Goal: Information Seeking & Learning: Learn about a topic

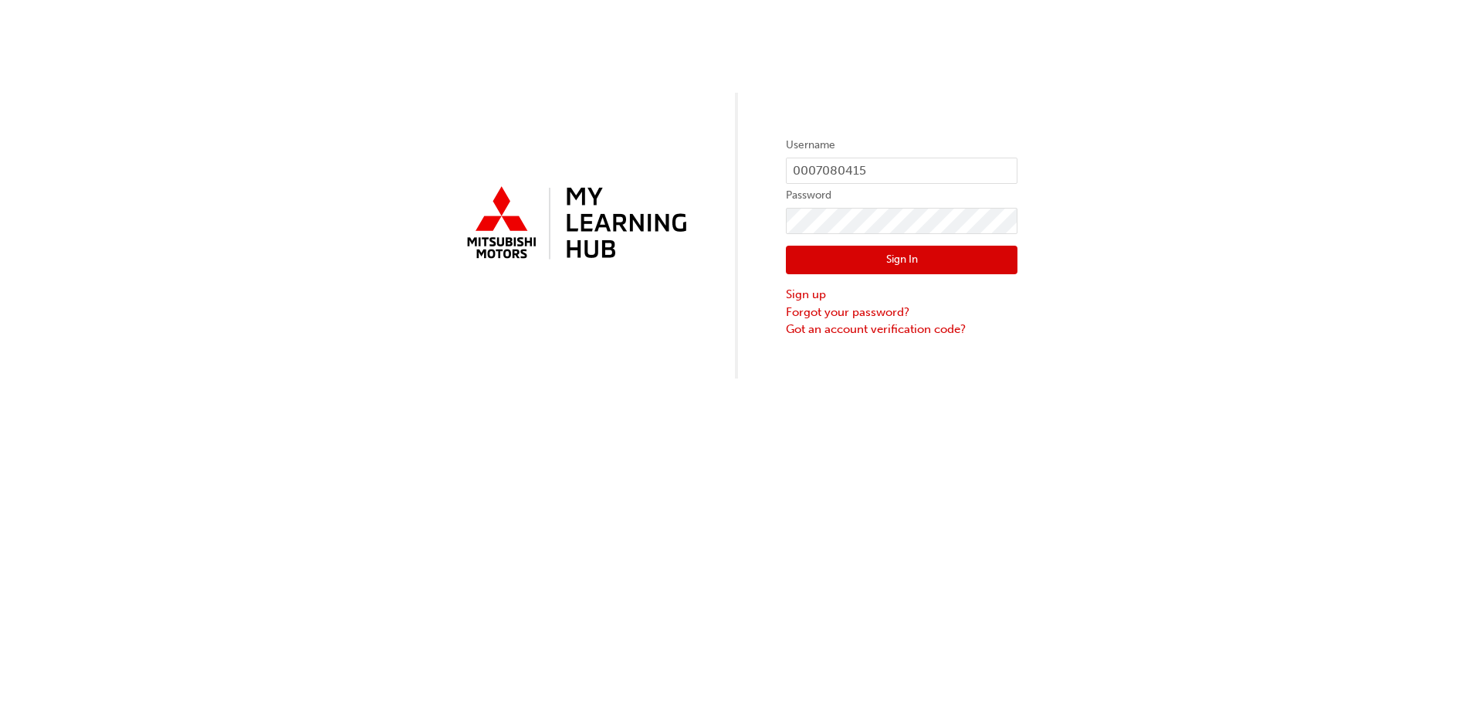
click at [883, 255] on button "Sign In" at bounding box center [902, 259] width 232 height 29
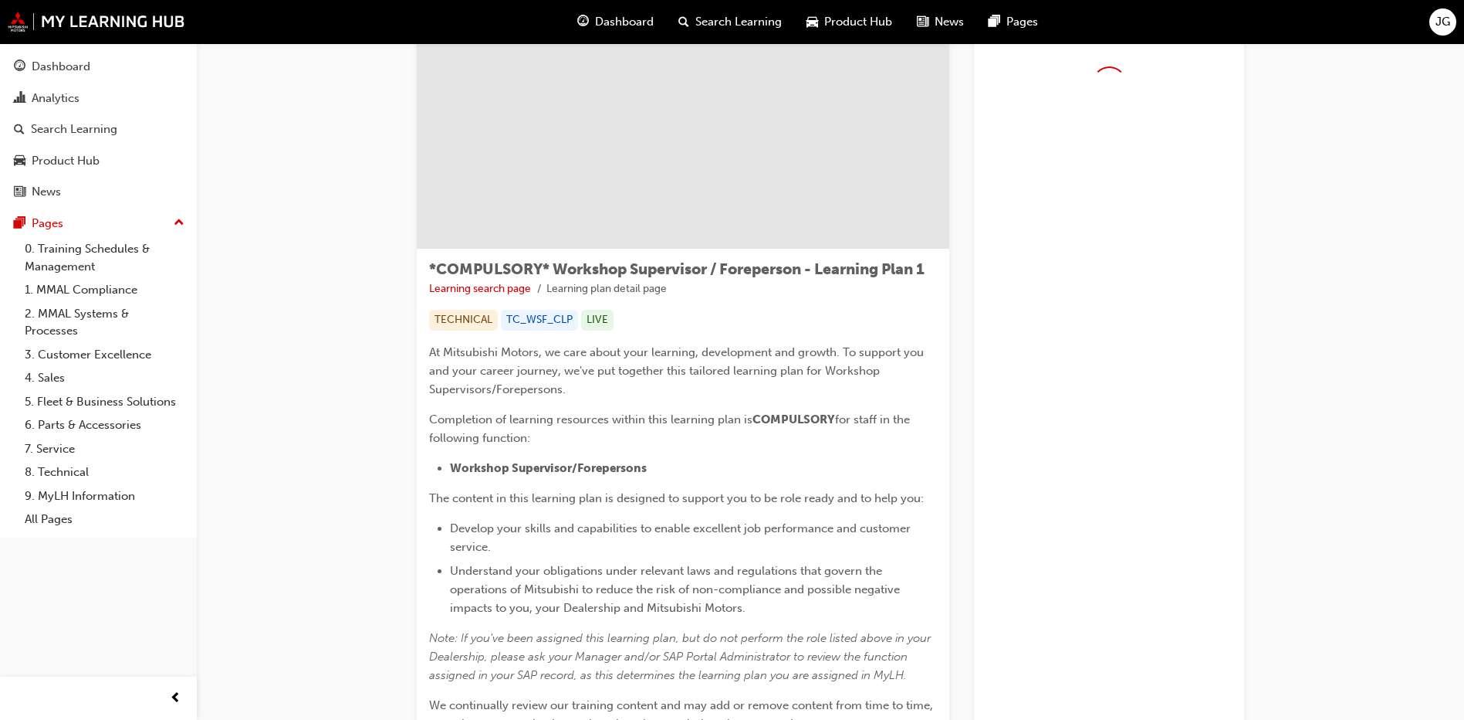
scroll to position [154, 0]
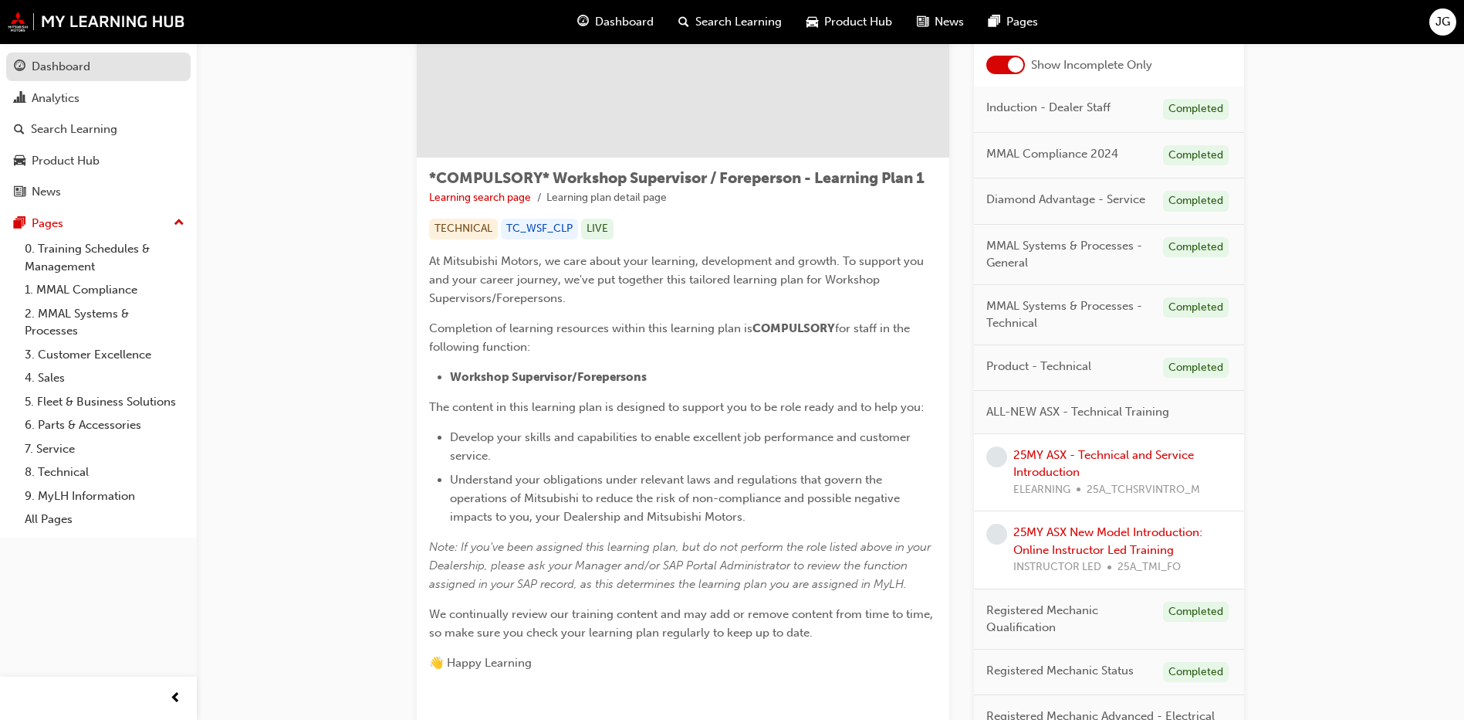
click at [101, 67] on div "Dashboard" at bounding box center [98, 66] width 169 height 19
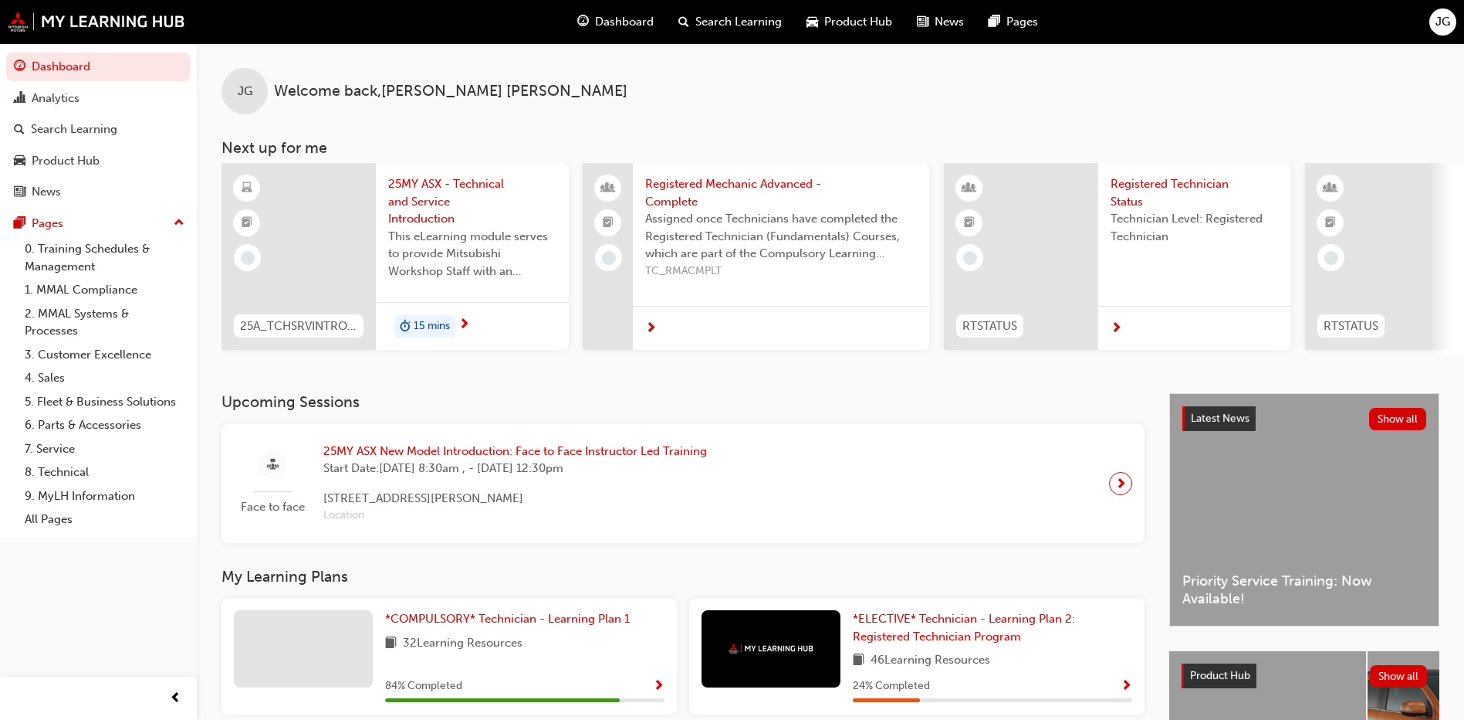
click at [440, 204] on span "25MY ASX - Technical and Service Introduction" at bounding box center [472, 201] width 168 height 52
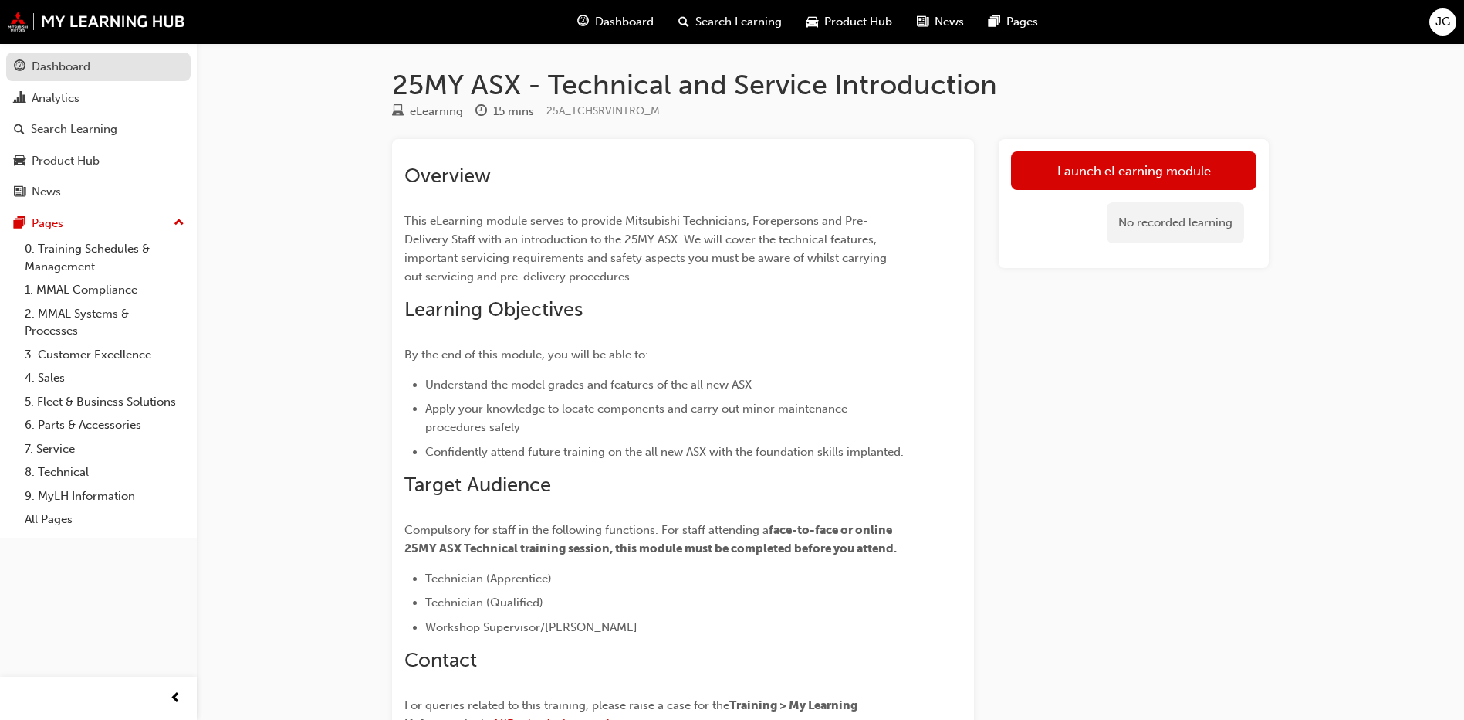
click at [40, 68] on div "Dashboard" at bounding box center [61, 67] width 59 height 18
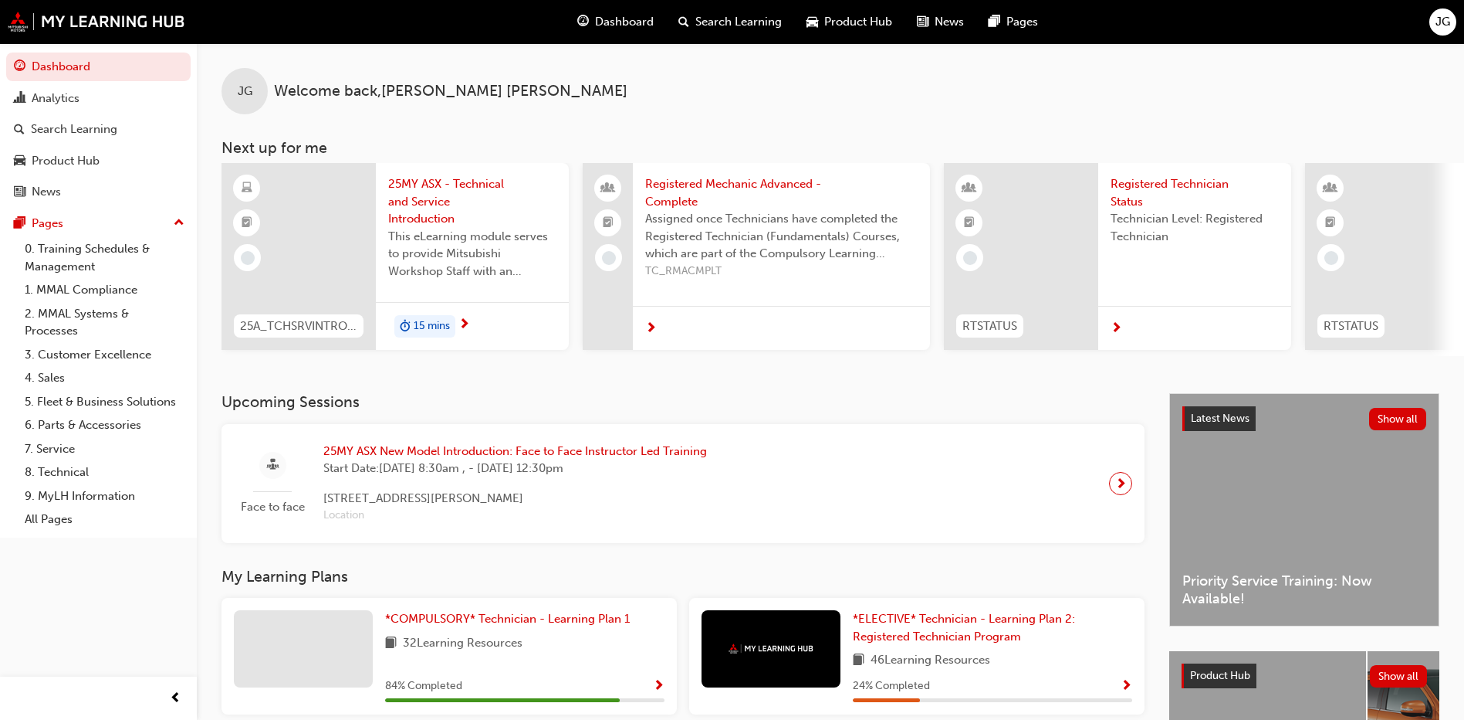
click at [472, 458] on span "25MY ASX New Model Introduction: Face to Face Instructor Led Training" at bounding box center [515, 451] width 384 height 18
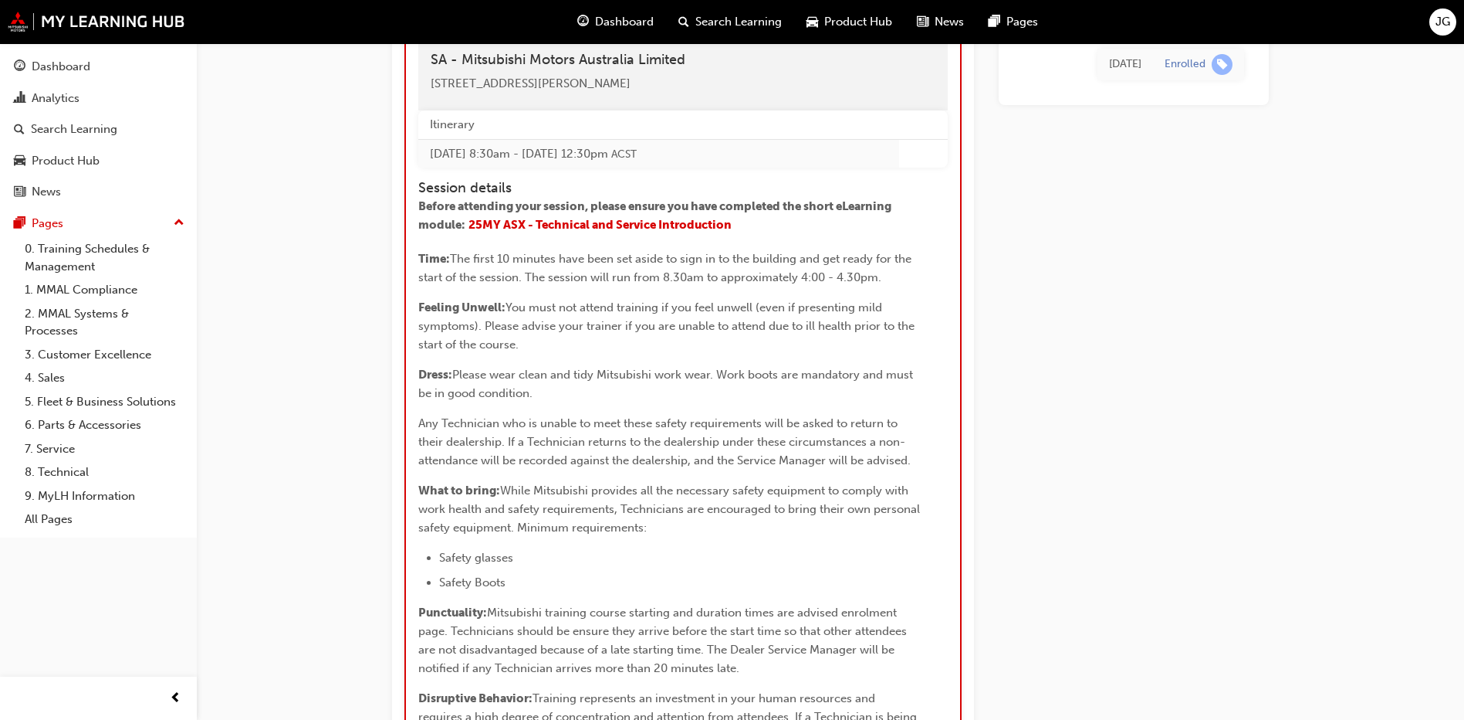
scroll to position [1627, 0]
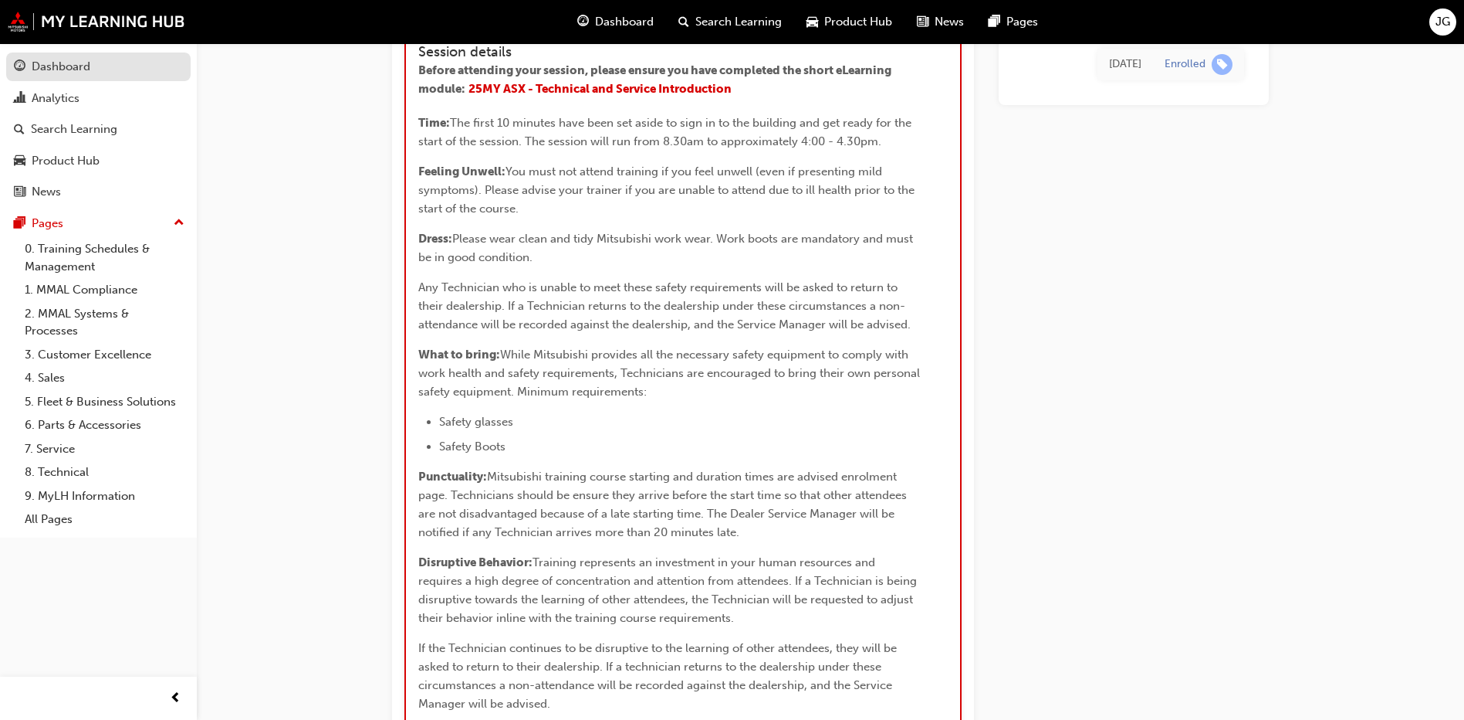
click at [58, 75] on div "Dashboard" at bounding box center [61, 67] width 59 height 18
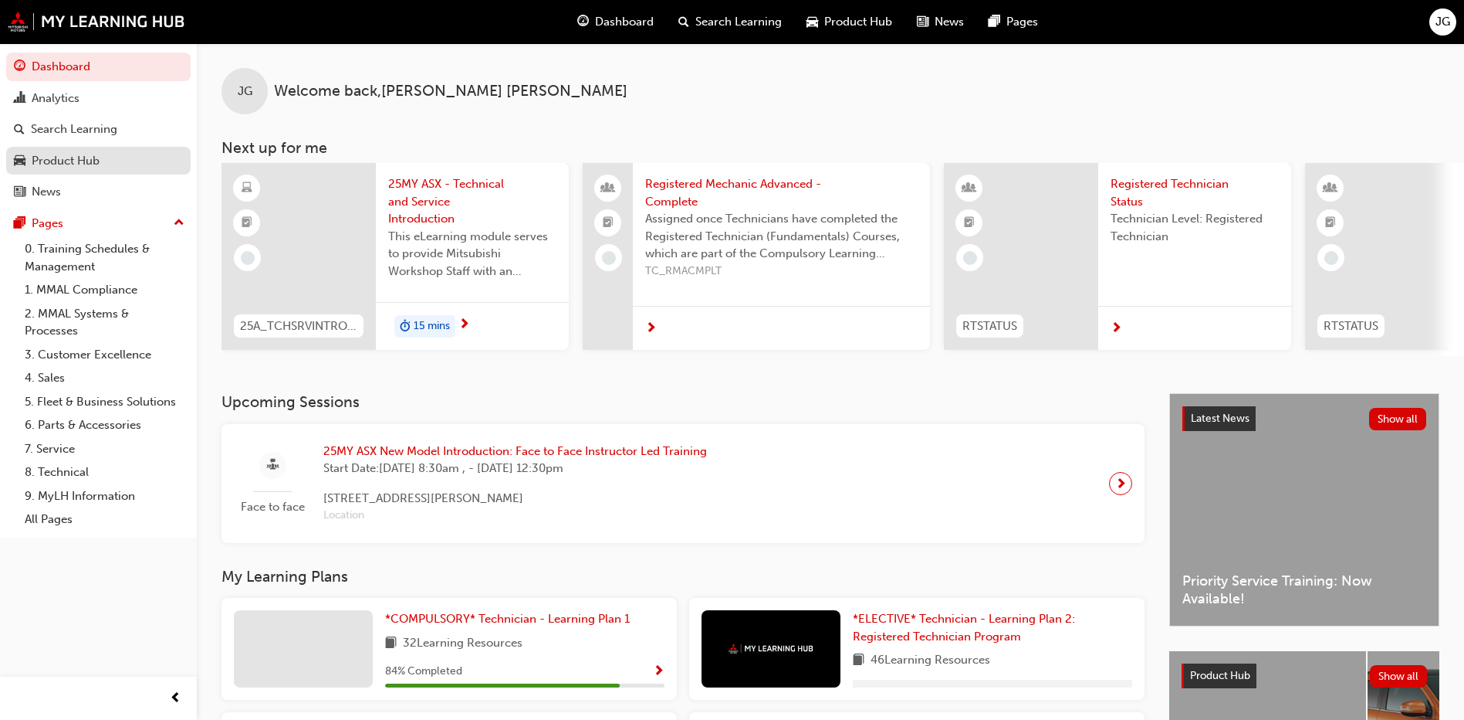
click at [80, 166] on div "Product Hub" at bounding box center [66, 161] width 68 height 18
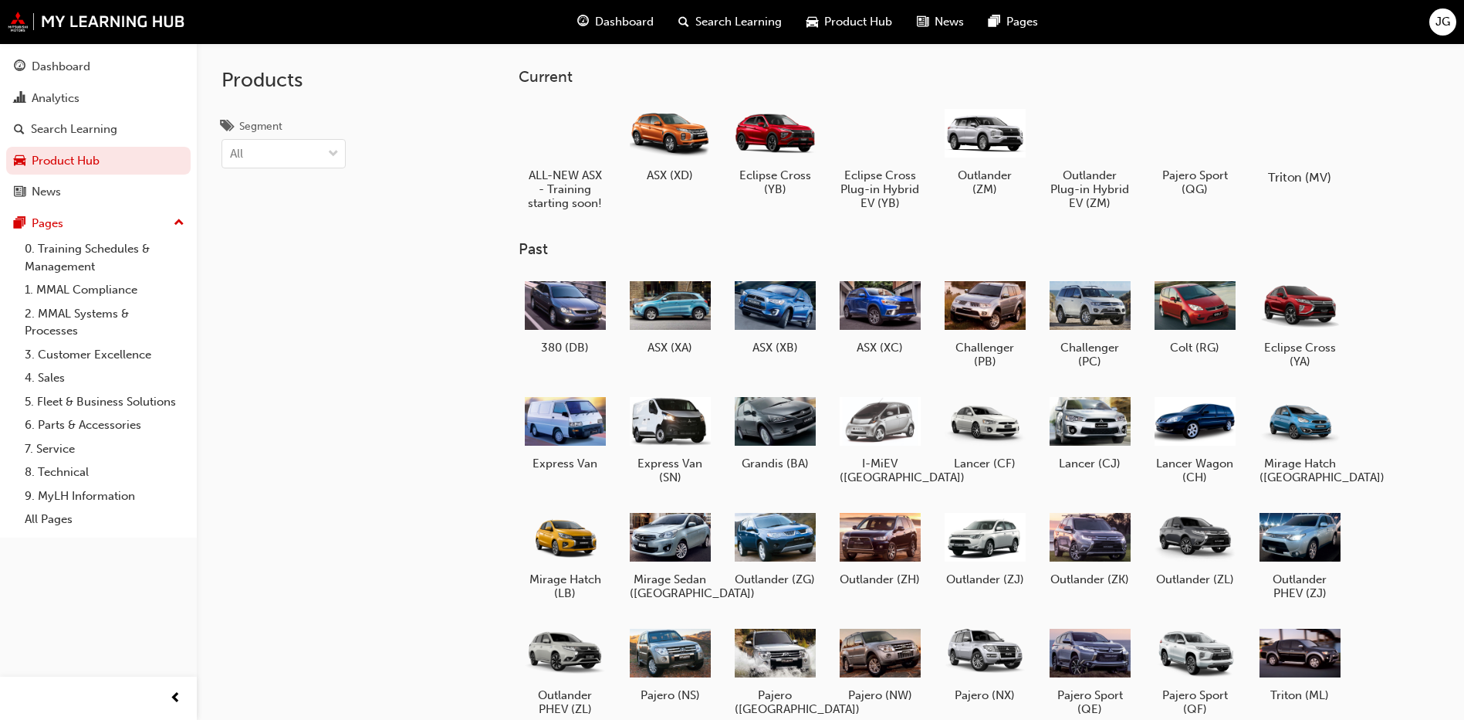
click at [1281, 141] on div at bounding box center [1301, 133] width 86 height 62
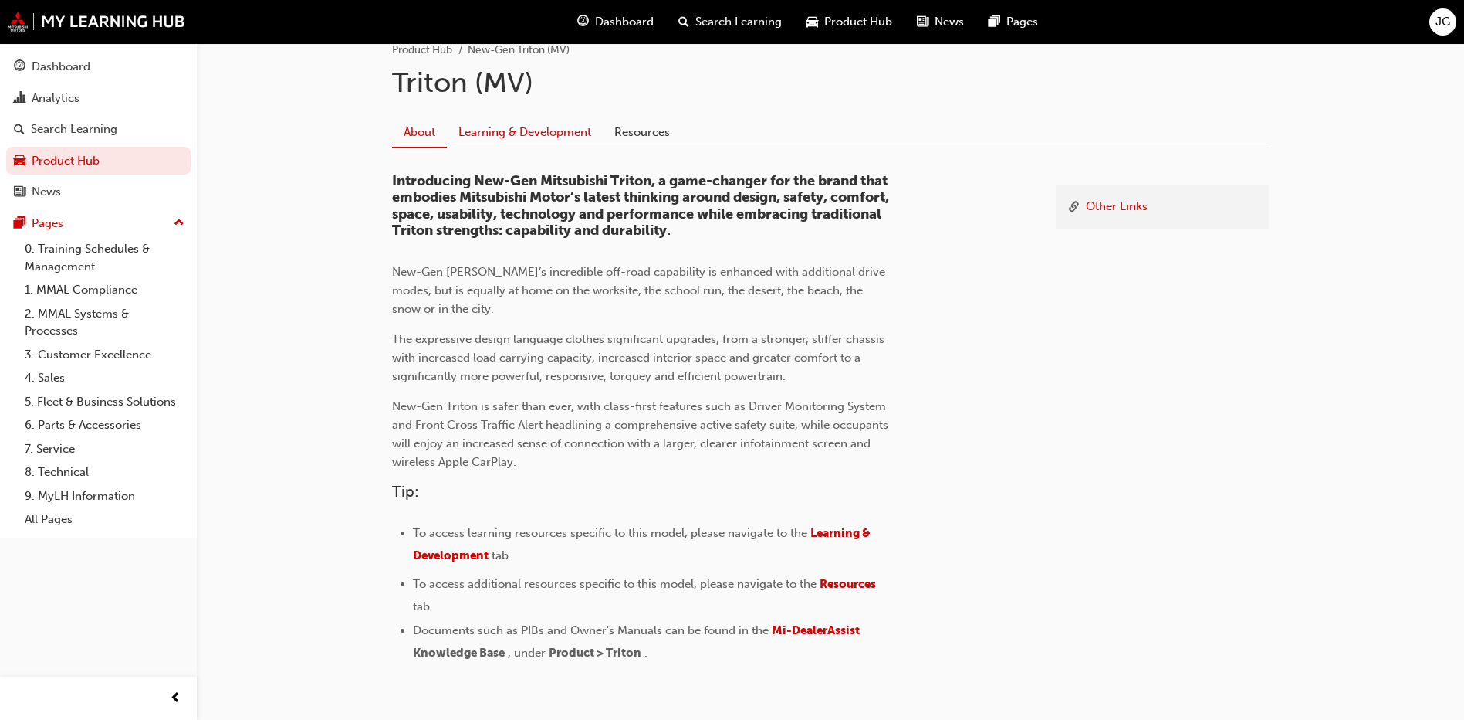
scroll to position [309, 0]
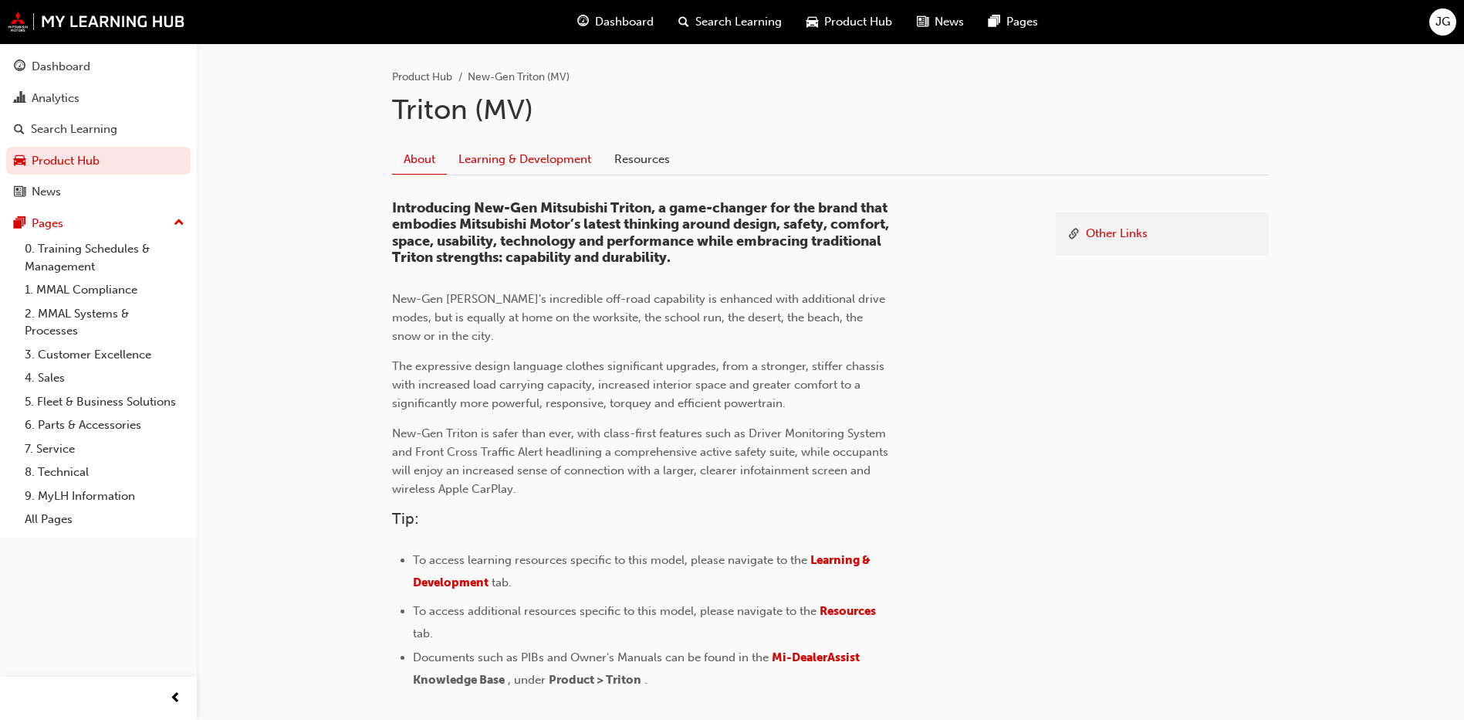
click at [549, 171] on link "Learning & Development" at bounding box center [525, 158] width 156 height 29
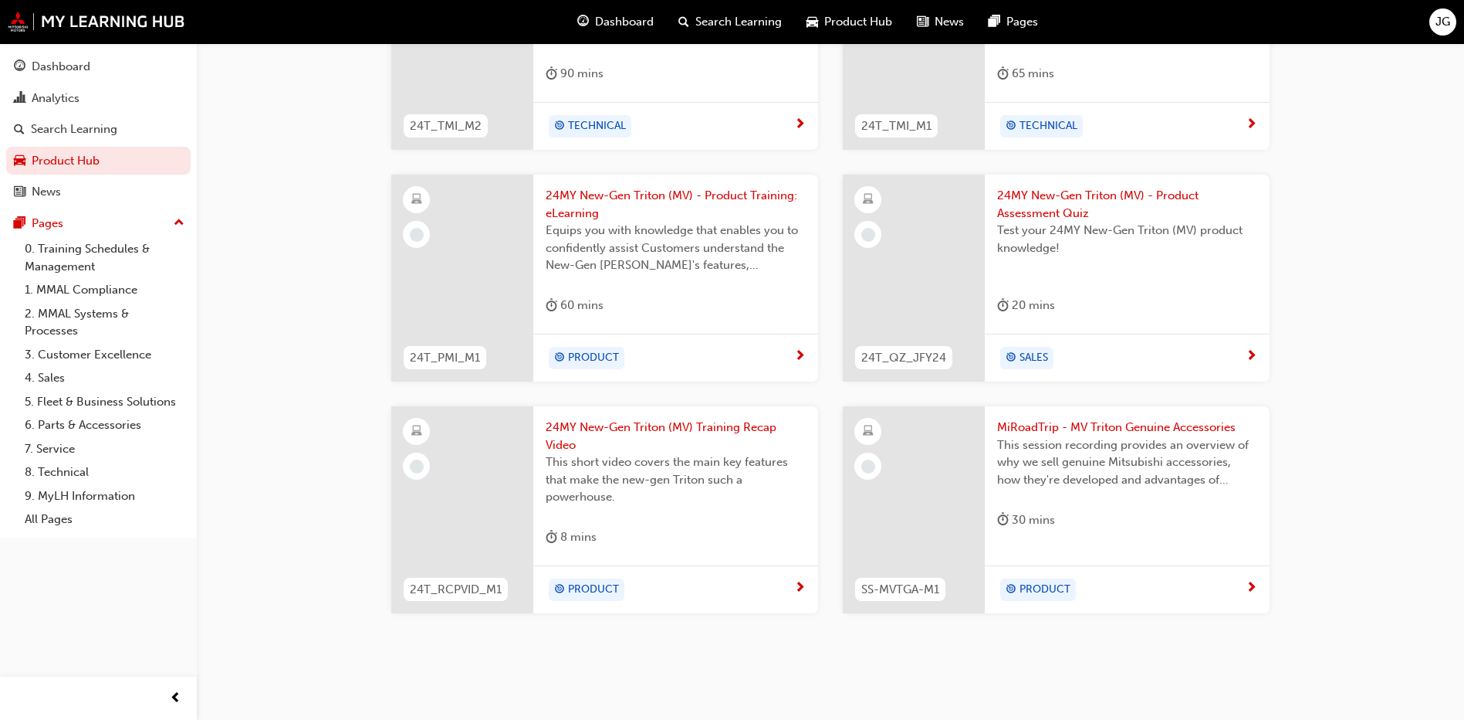
scroll to position [1237, 0]
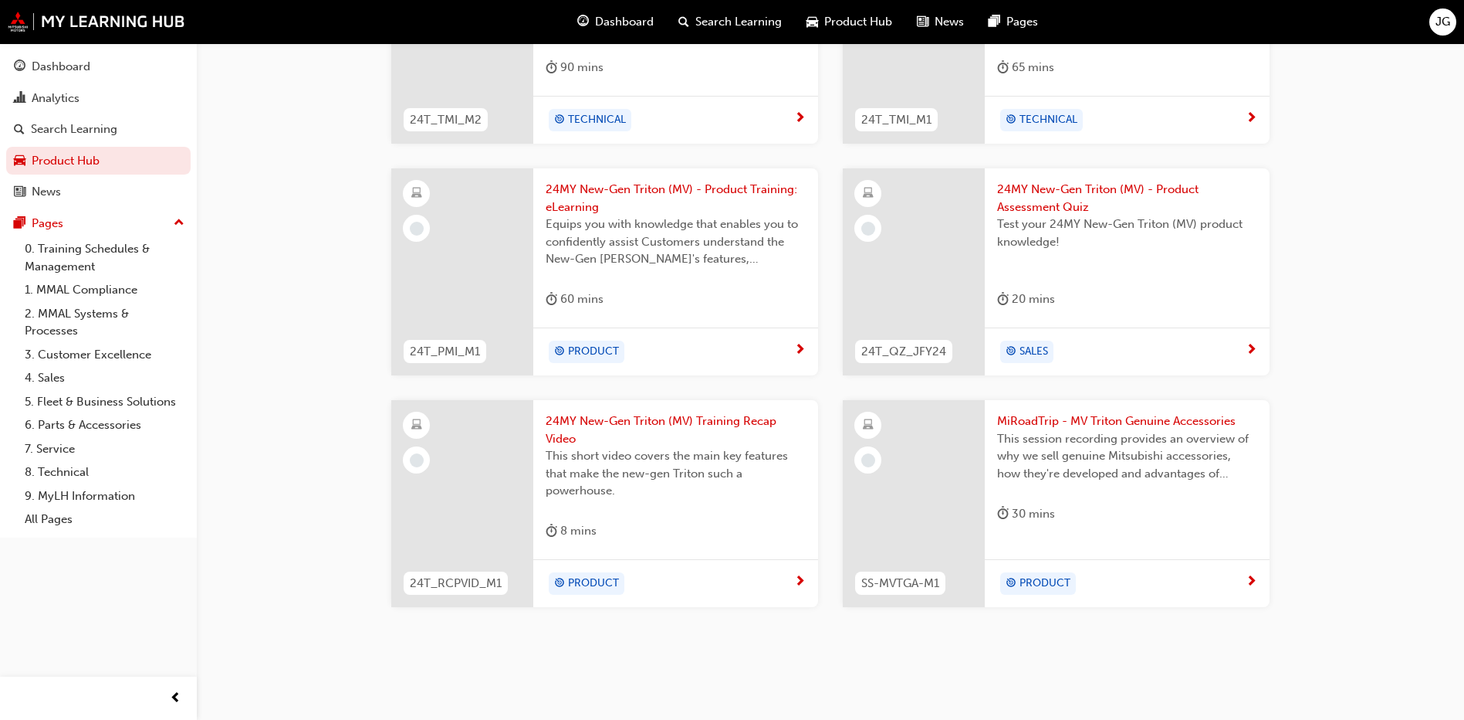
click at [1139, 459] on span "This session recording provides an overview of why we sell genuine Mitsubishi a…" at bounding box center [1127, 456] width 260 height 52
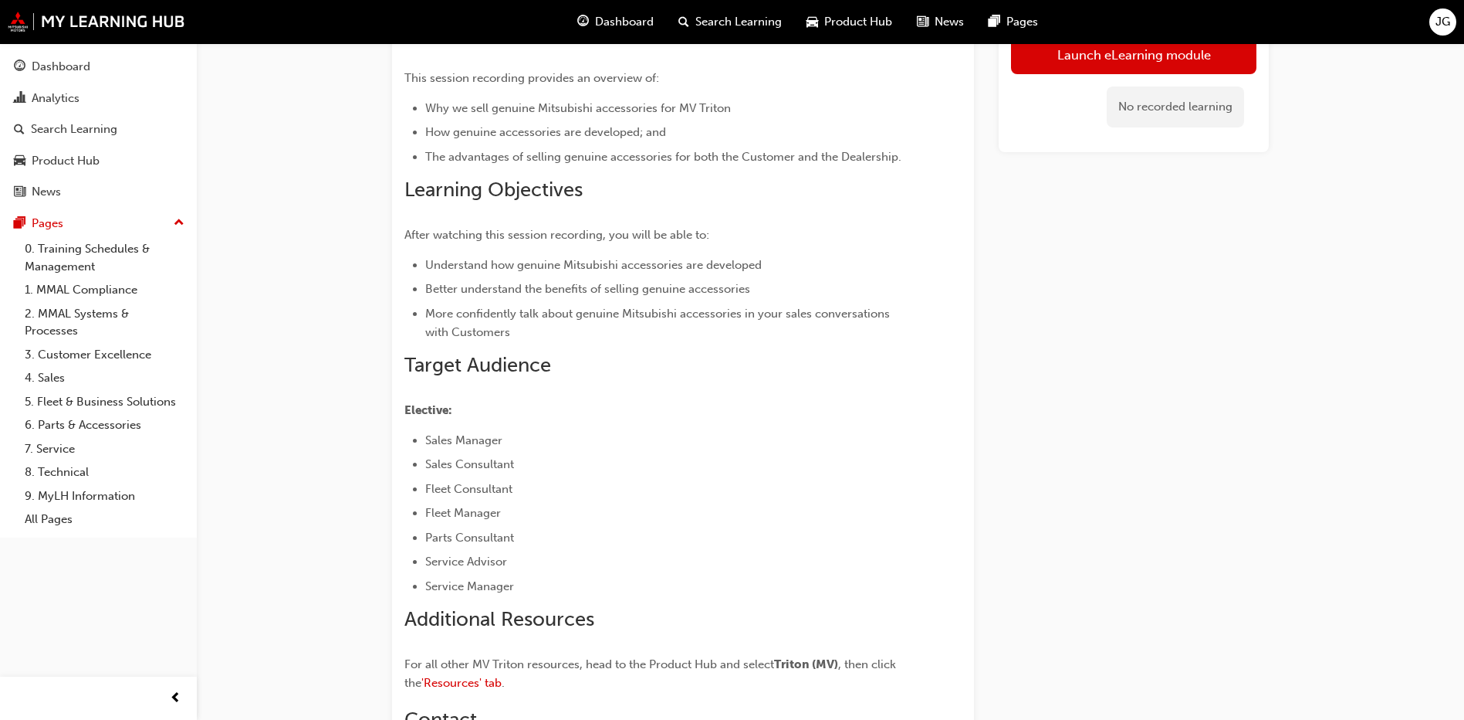
scroll to position [154, 0]
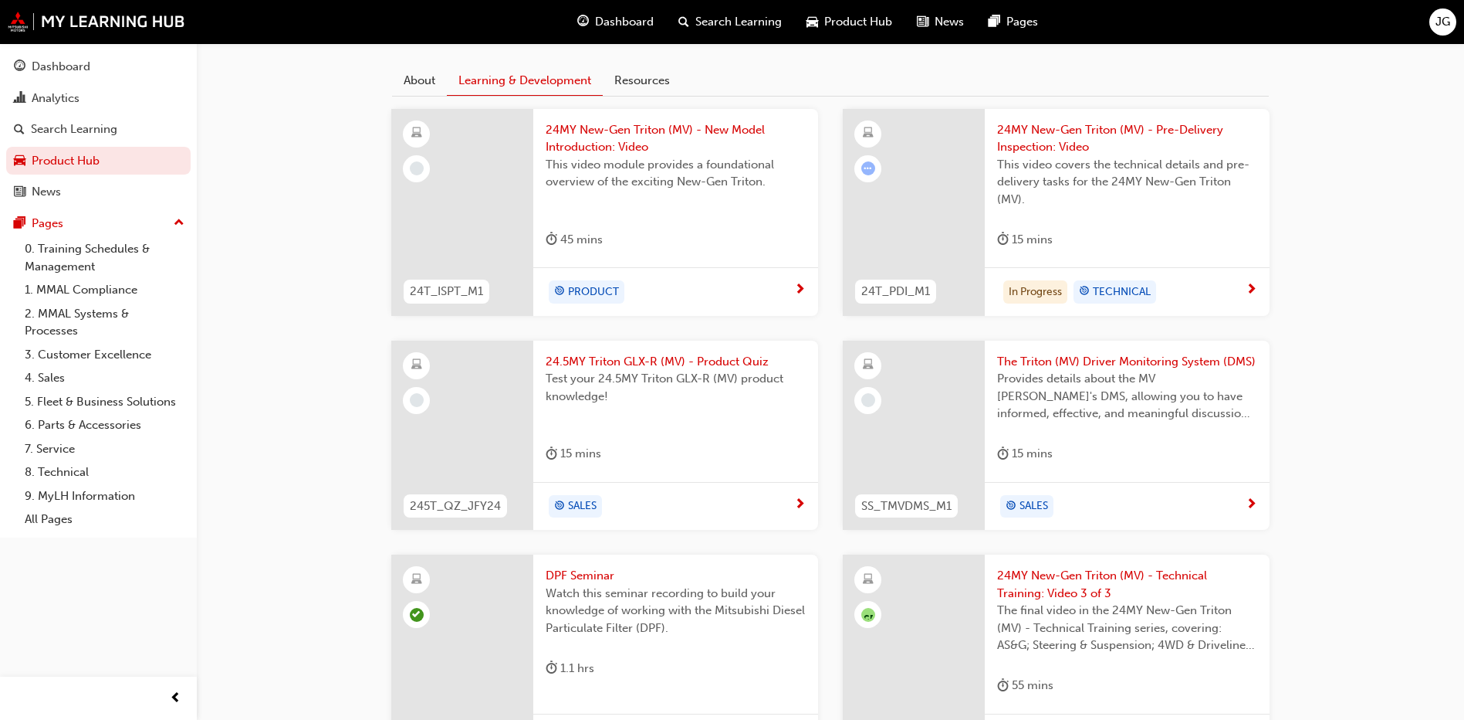
scroll to position [2, 0]
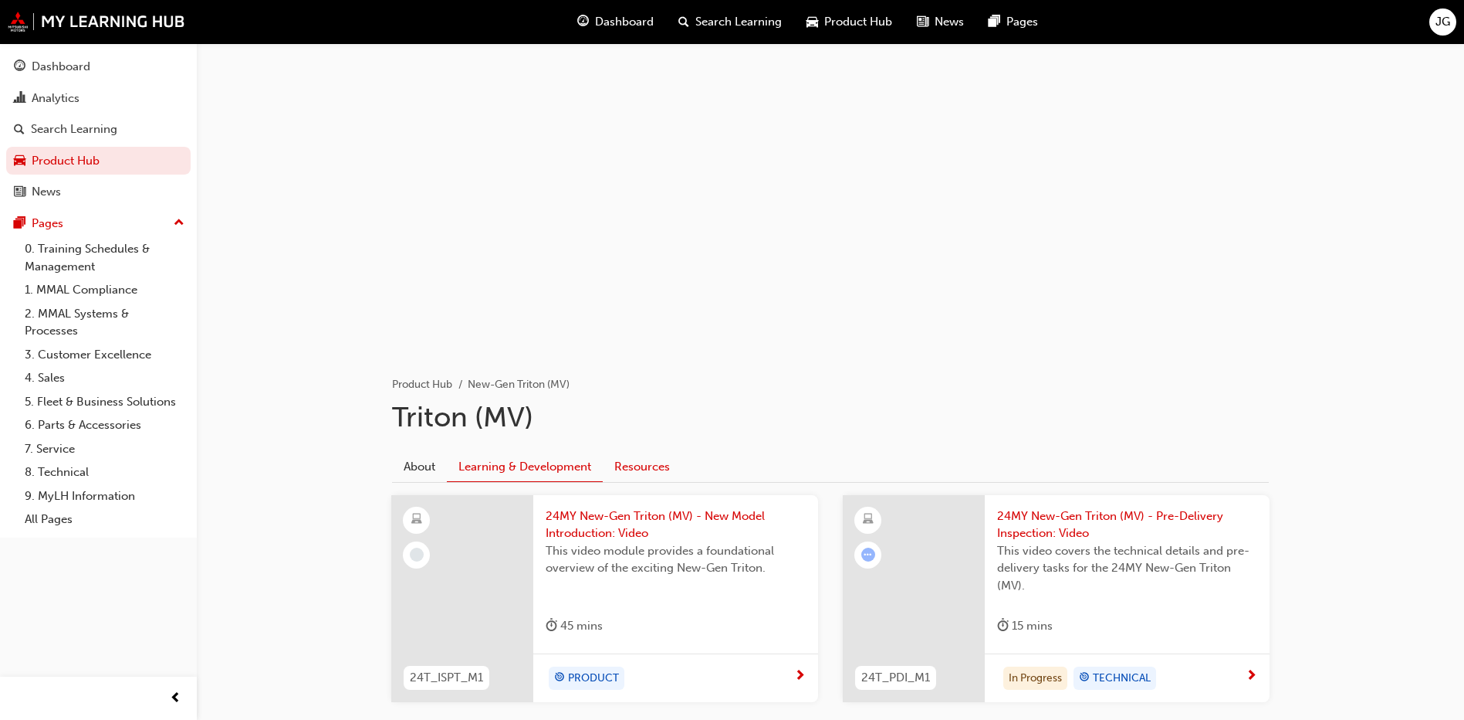
click at [635, 475] on link "Resources" at bounding box center [642, 466] width 79 height 29
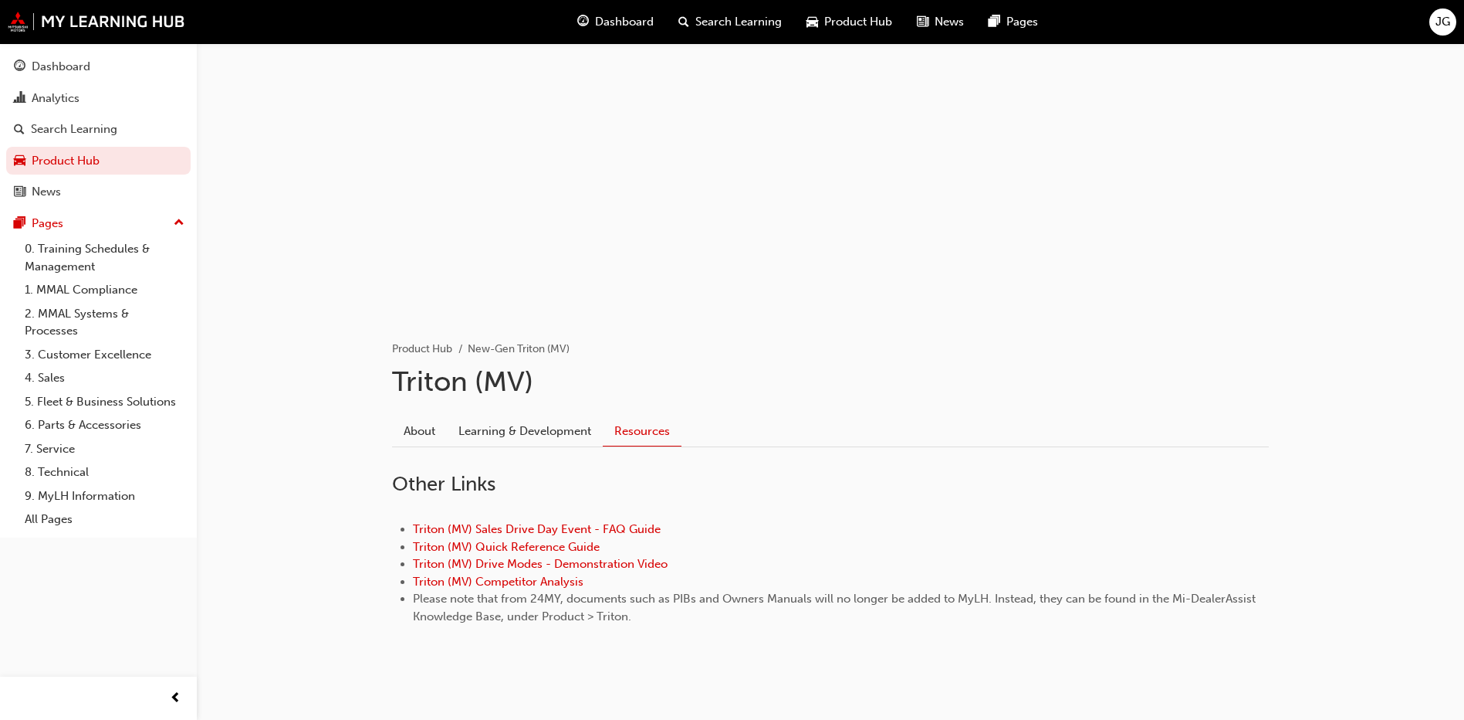
scroll to position [55, 0]
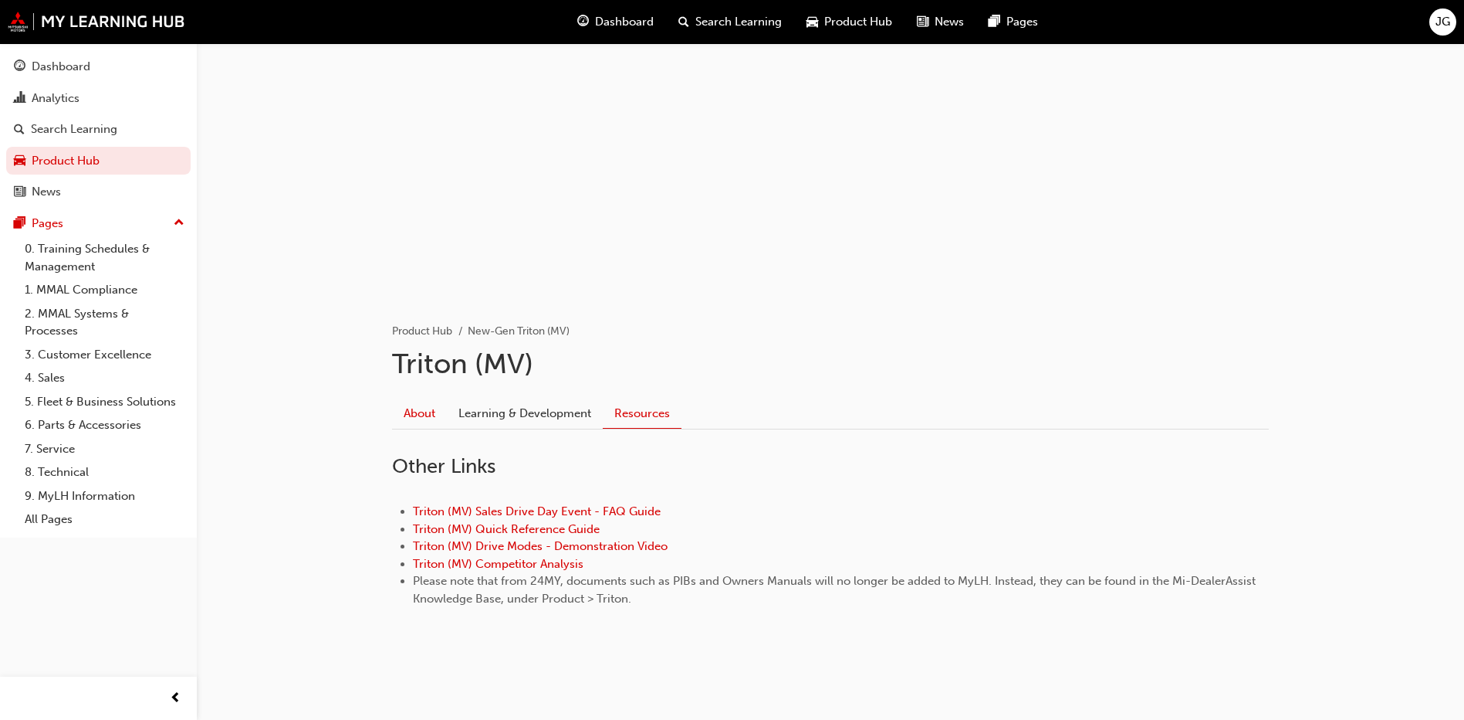
click at [429, 413] on link "About" at bounding box center [419, 412] width 55 height 29
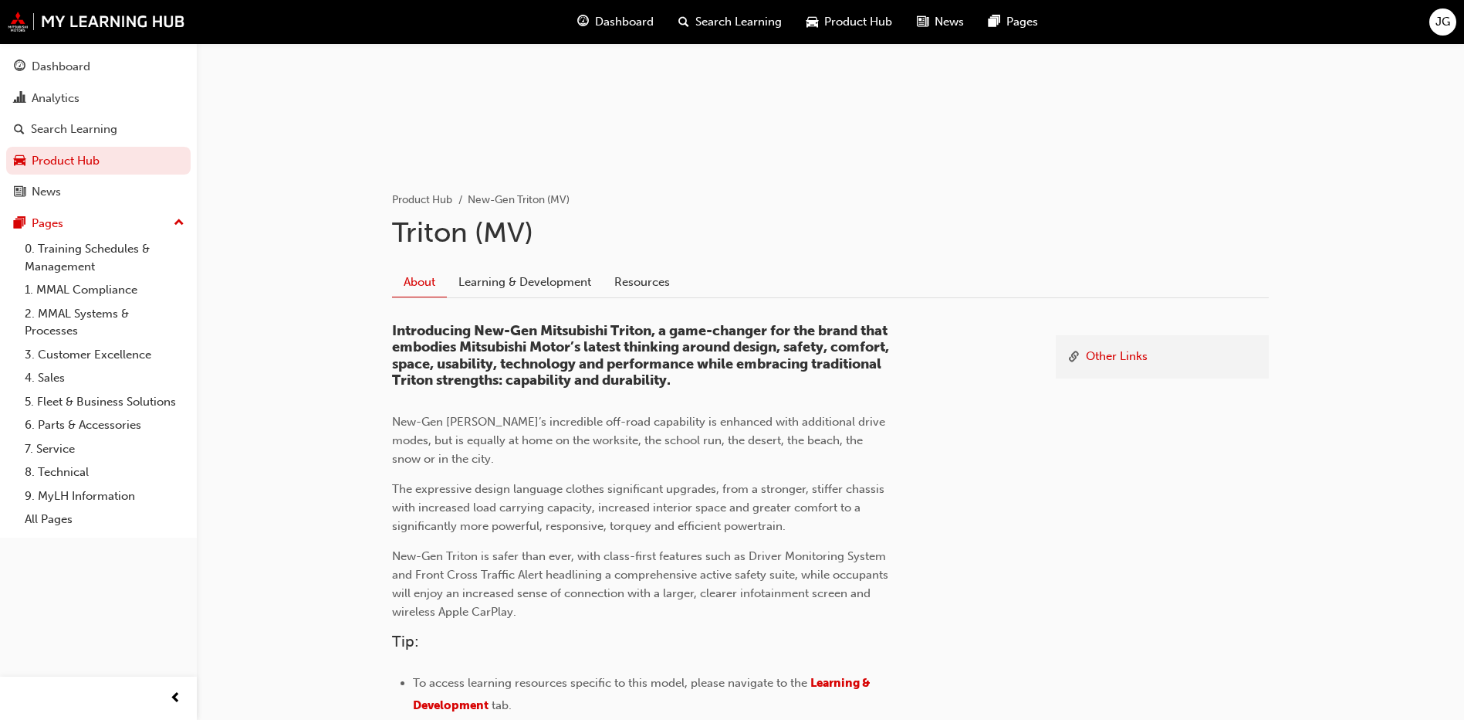
scroll to position [402, 0]
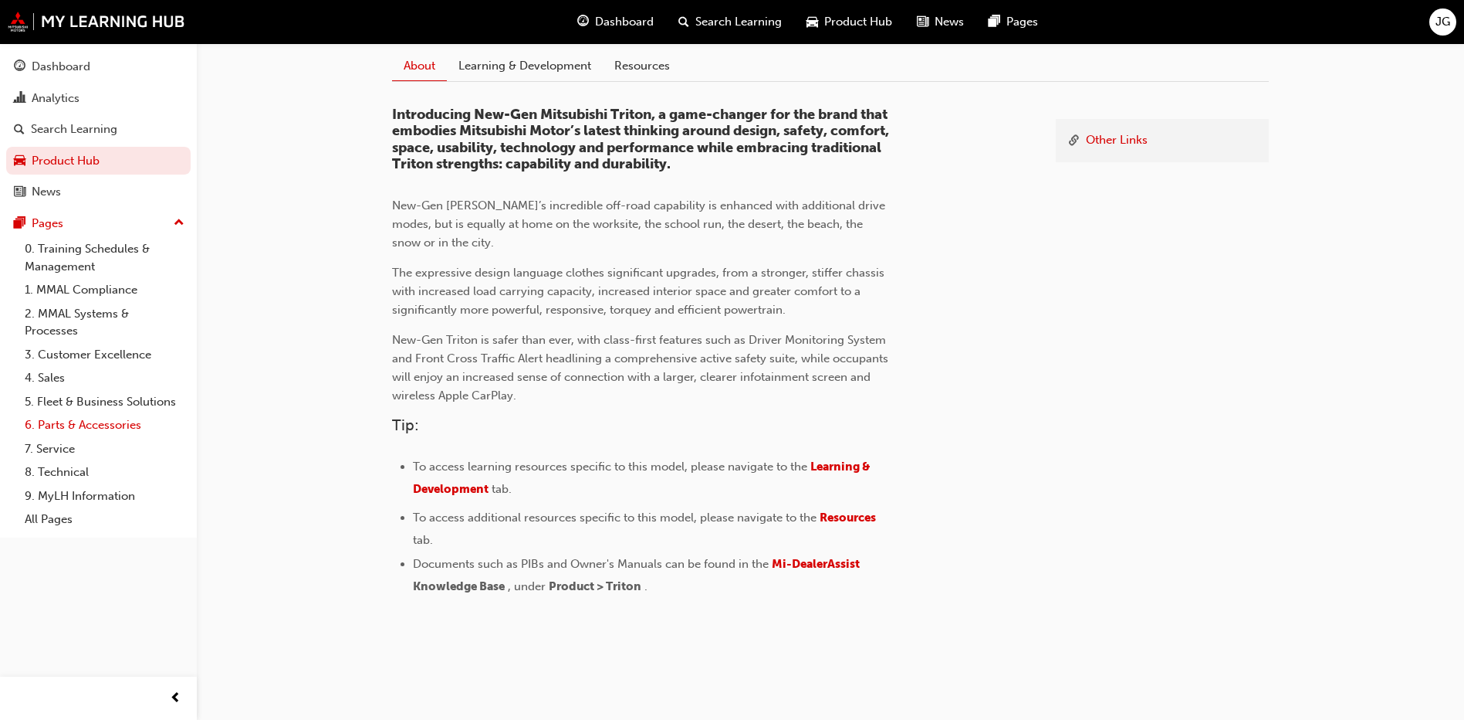
click at [59, 429] on link "6. Parts & Accessories" at bounding box center [105, 425] width 172 height 24
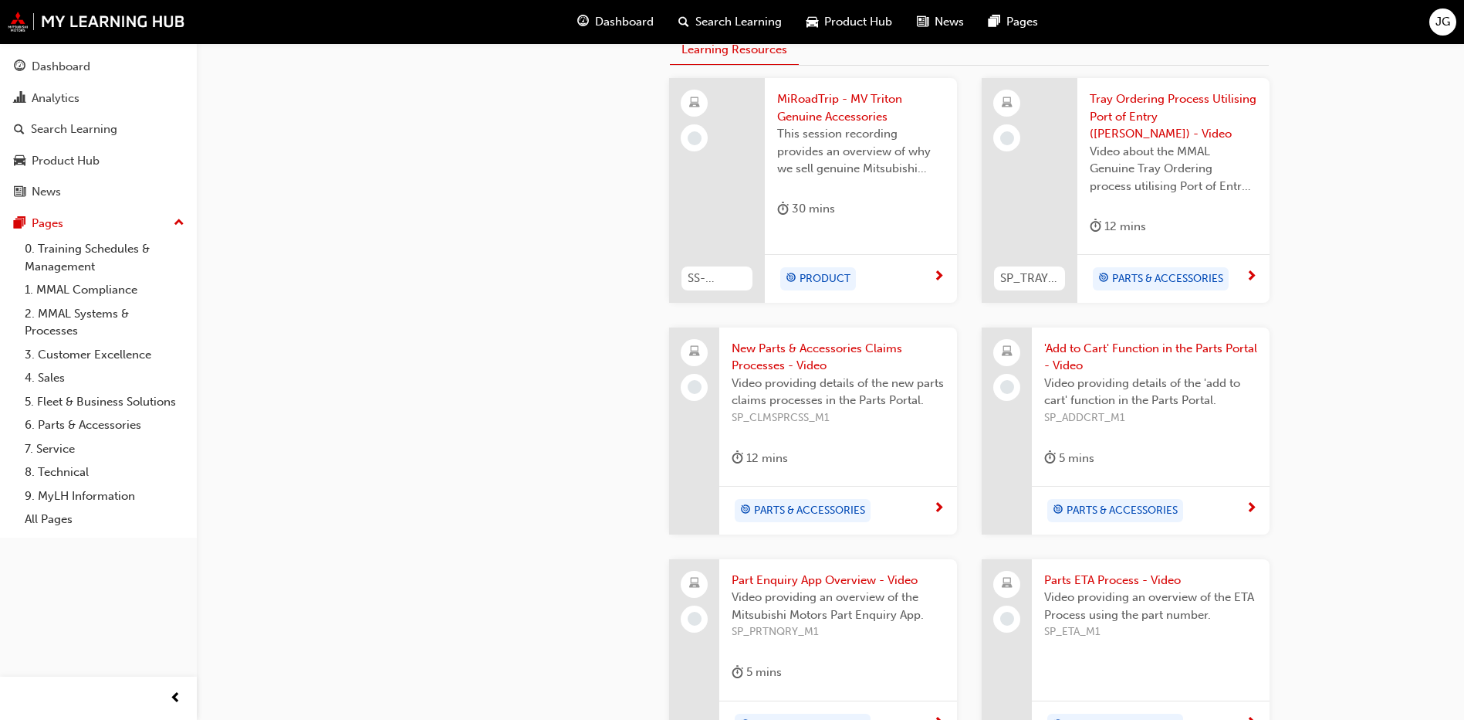
scroll to position [618, 0]
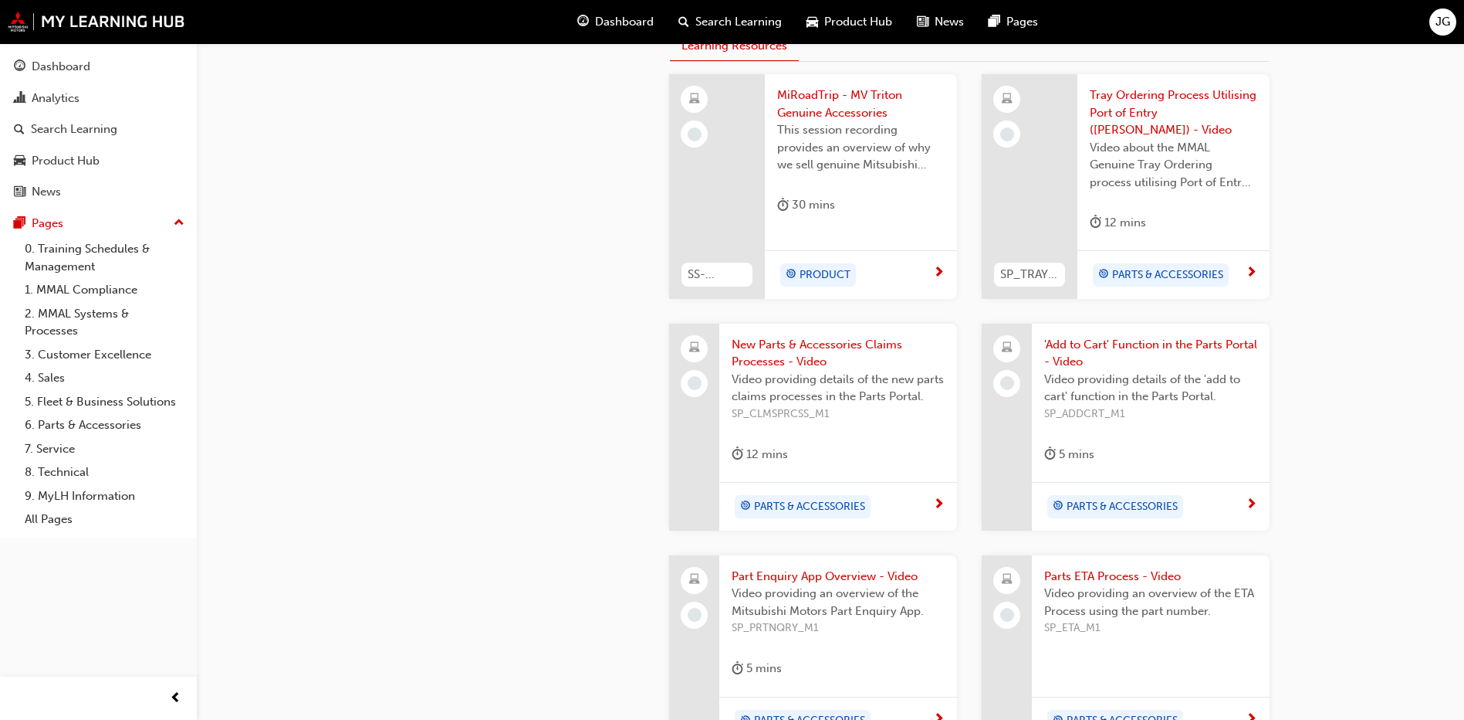
click at [945, 256] on div "PRODUCT" at bounding box center [861, 274] width 192 height 49
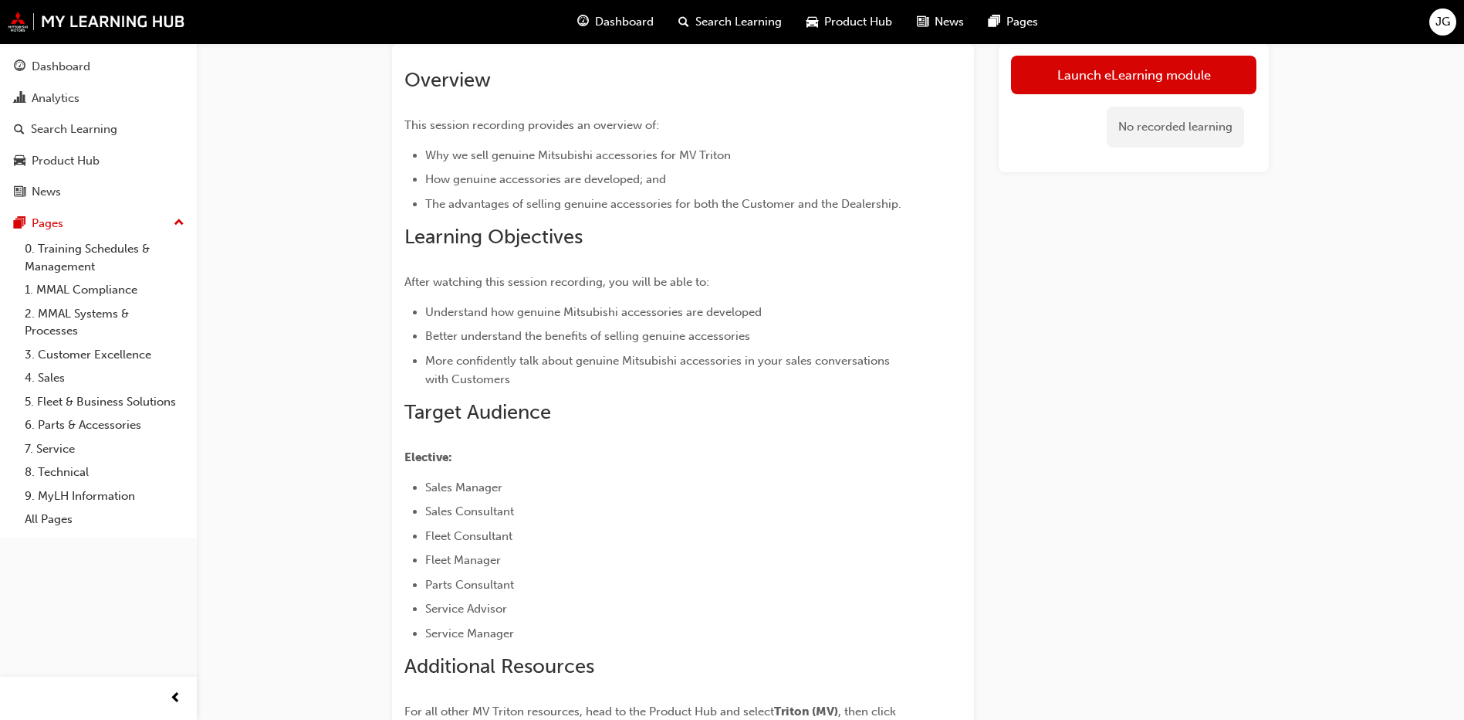
scroll to position [232, 0]
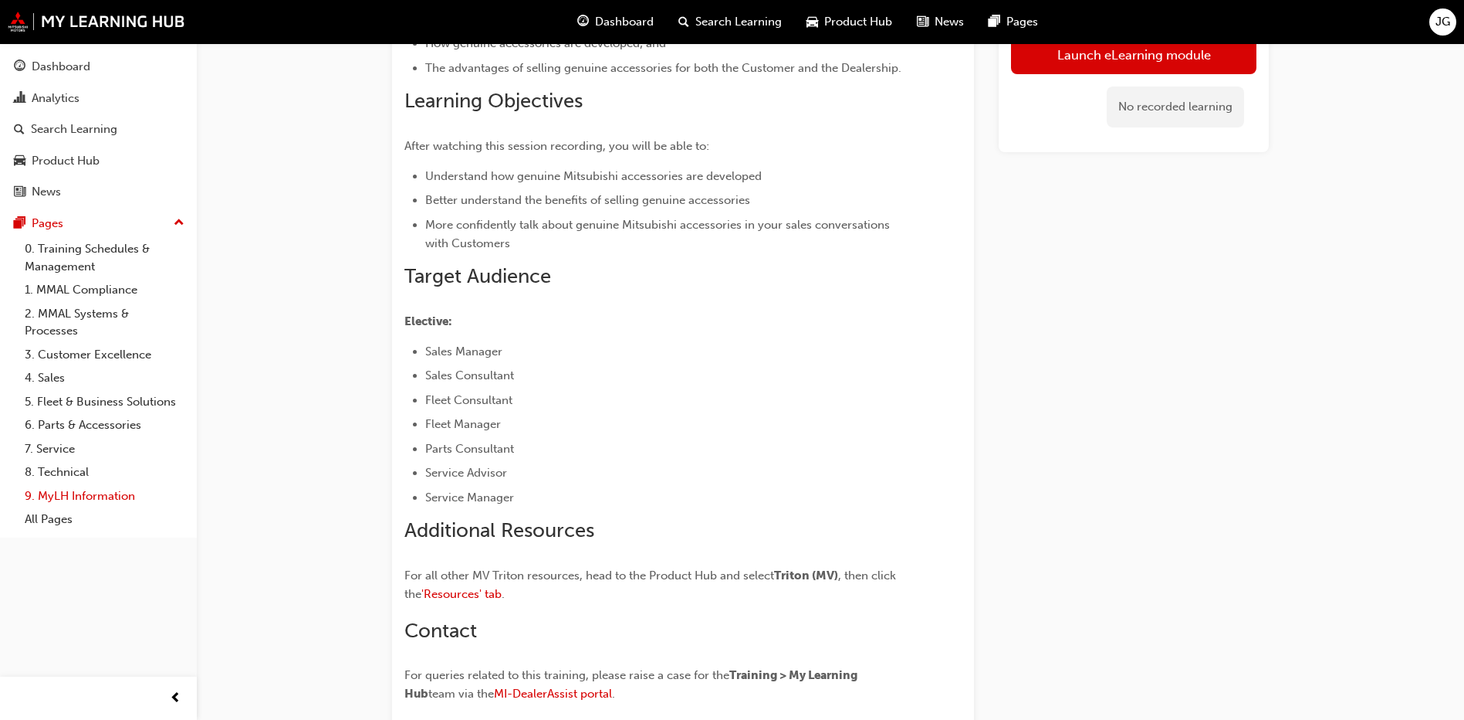
click at [77, 493] on link "9. MyLH Information" at bounding box center [105, 496] width 172 height 24
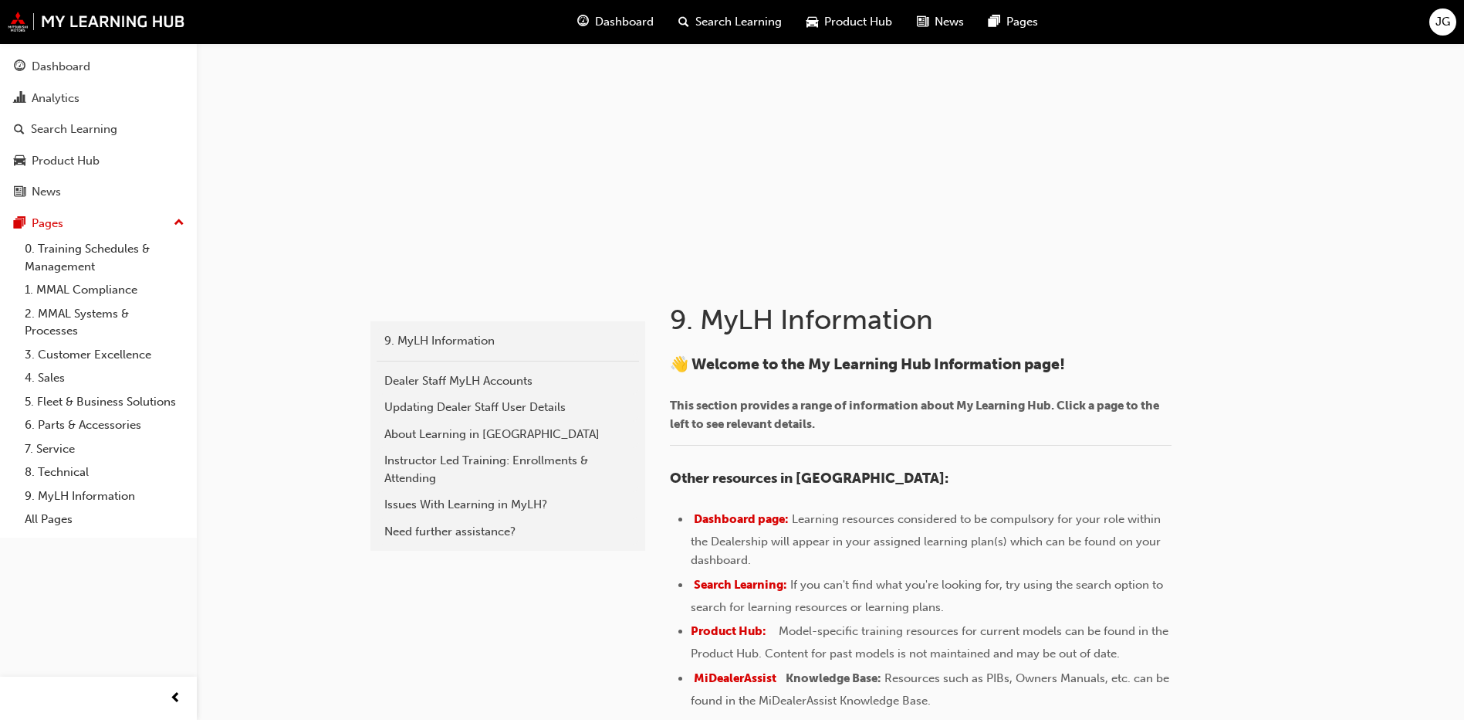
scroll to position [232, 0]
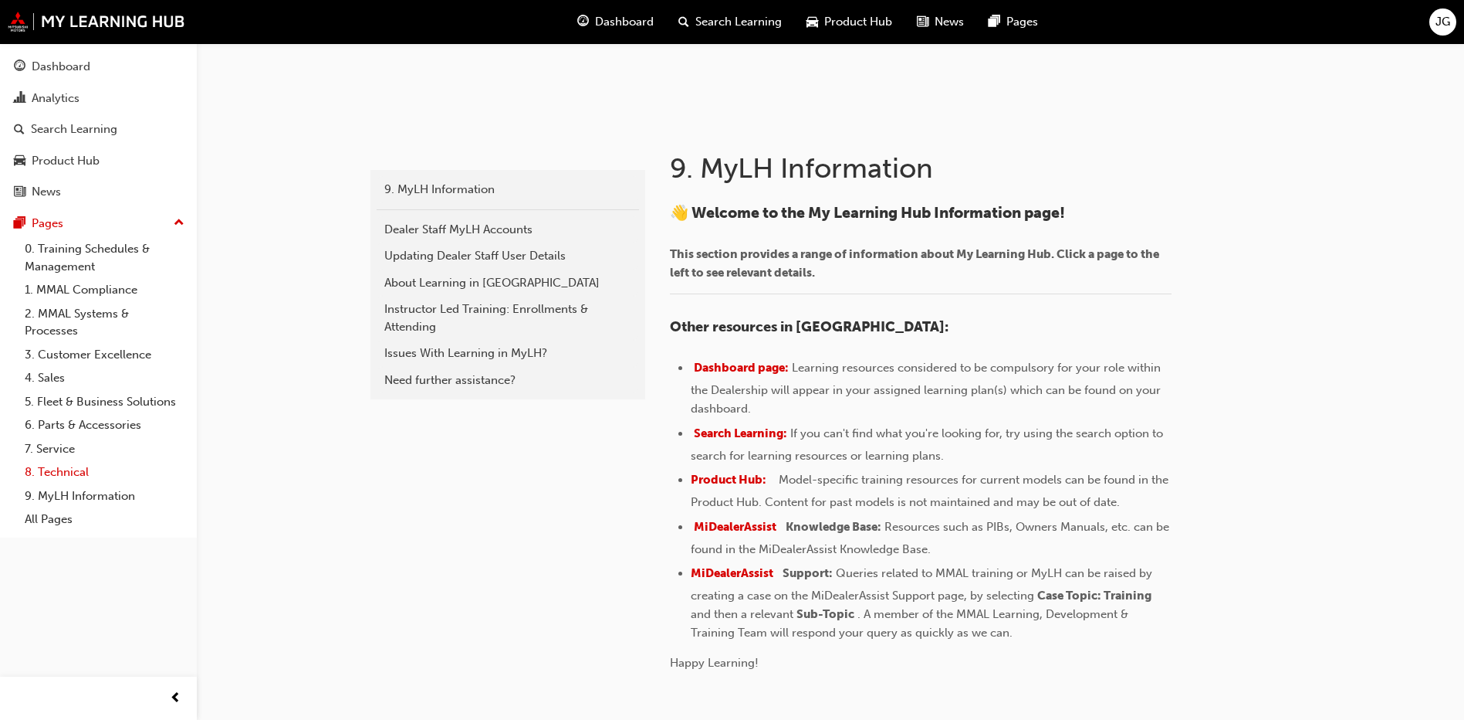
click at [55, 471] on link "8. Technical" at bounding box center [105, 472] width 172 height 24
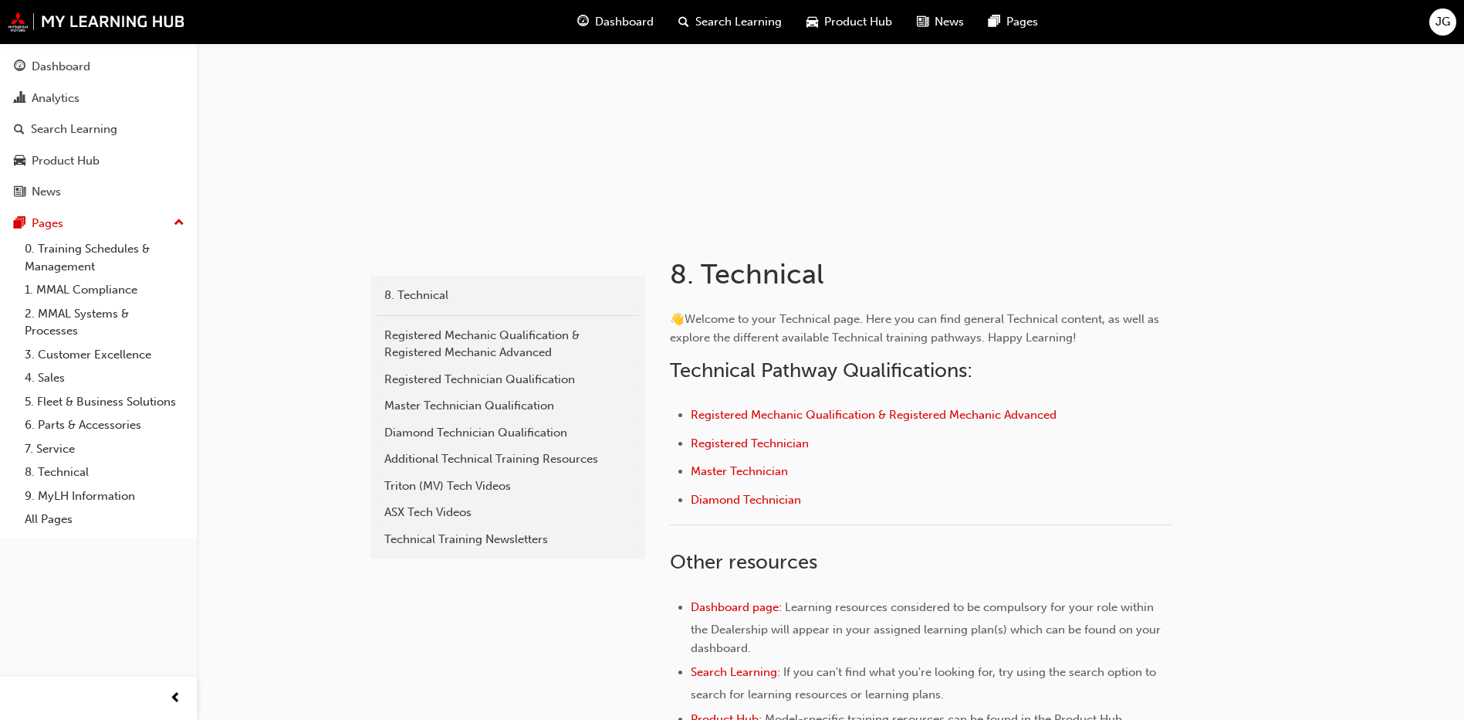
scroll to position [309, 0]
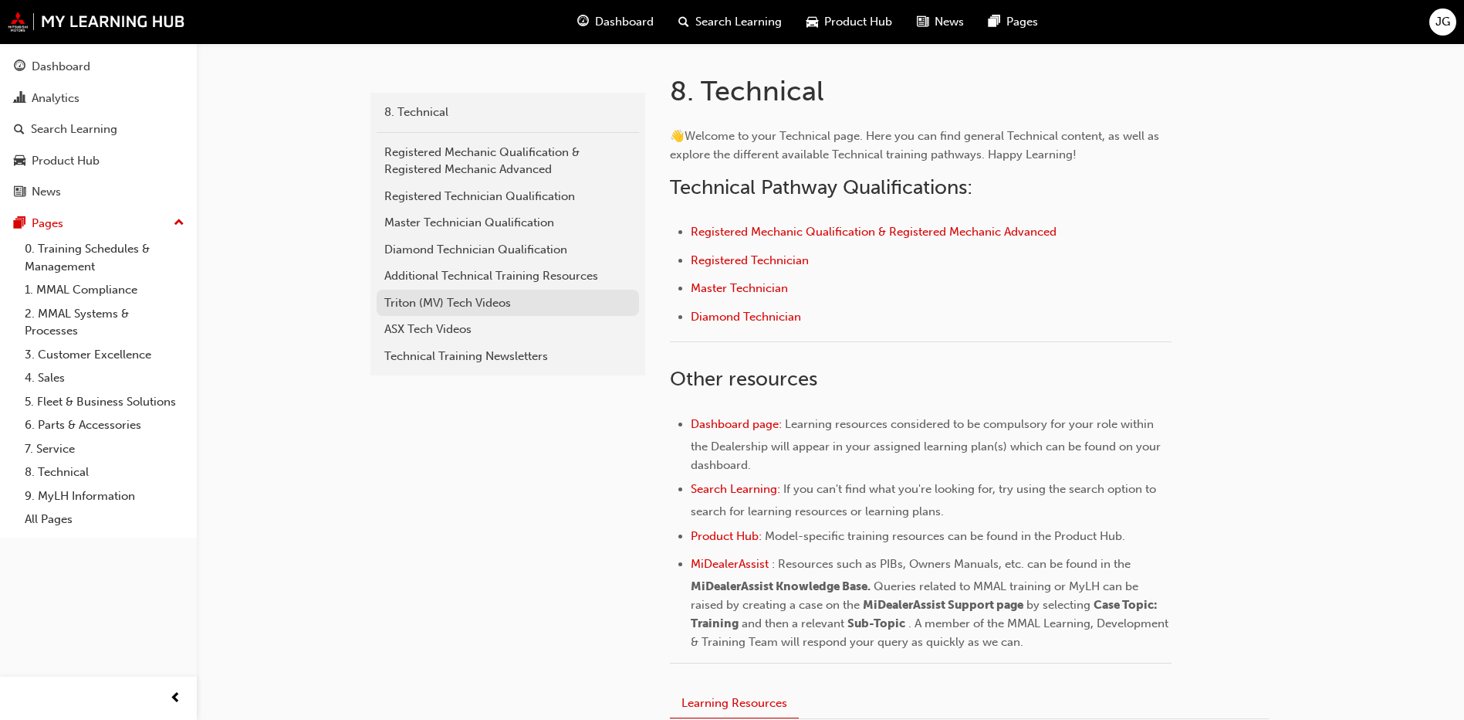
click at [466, 304] on div "Triton (MV) Tech Videos" at bounding box center [507, 303] width 247 height 18
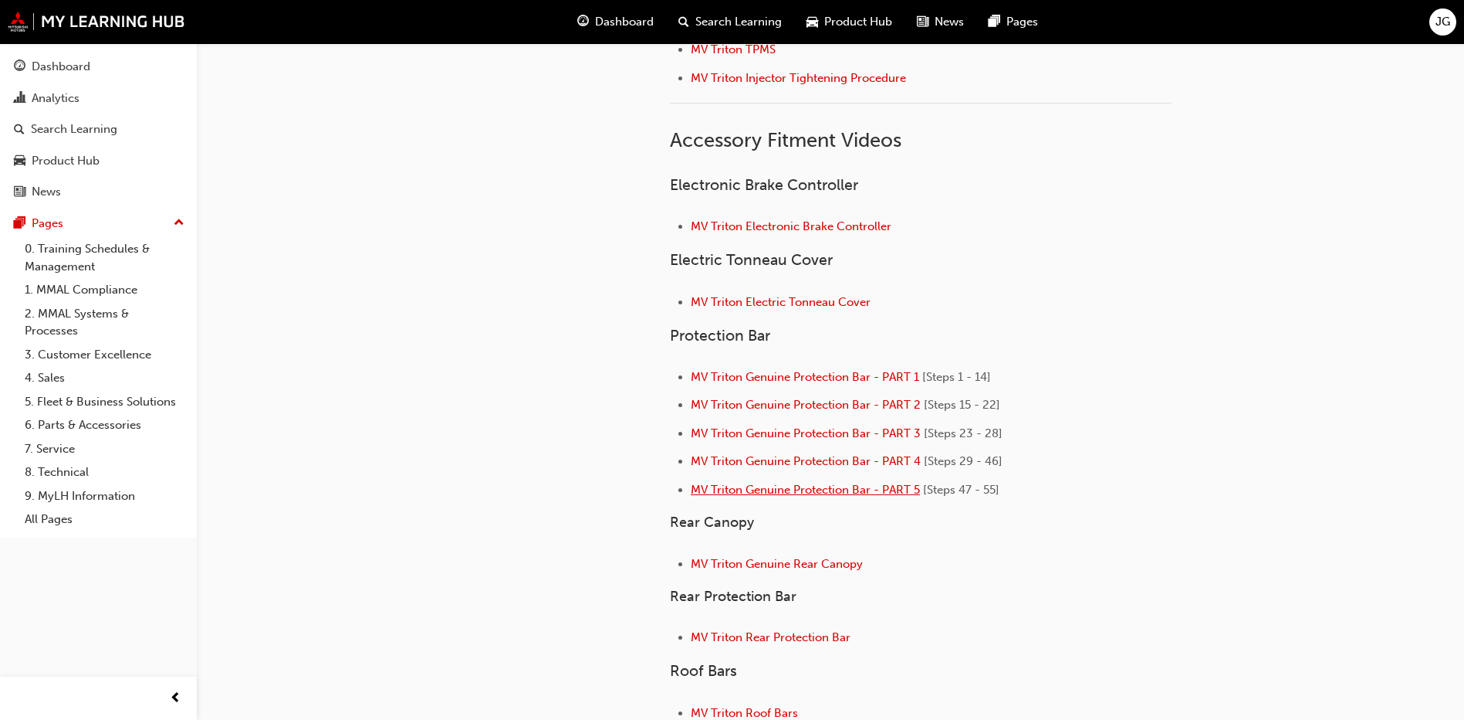
scroll to position [309, 0]
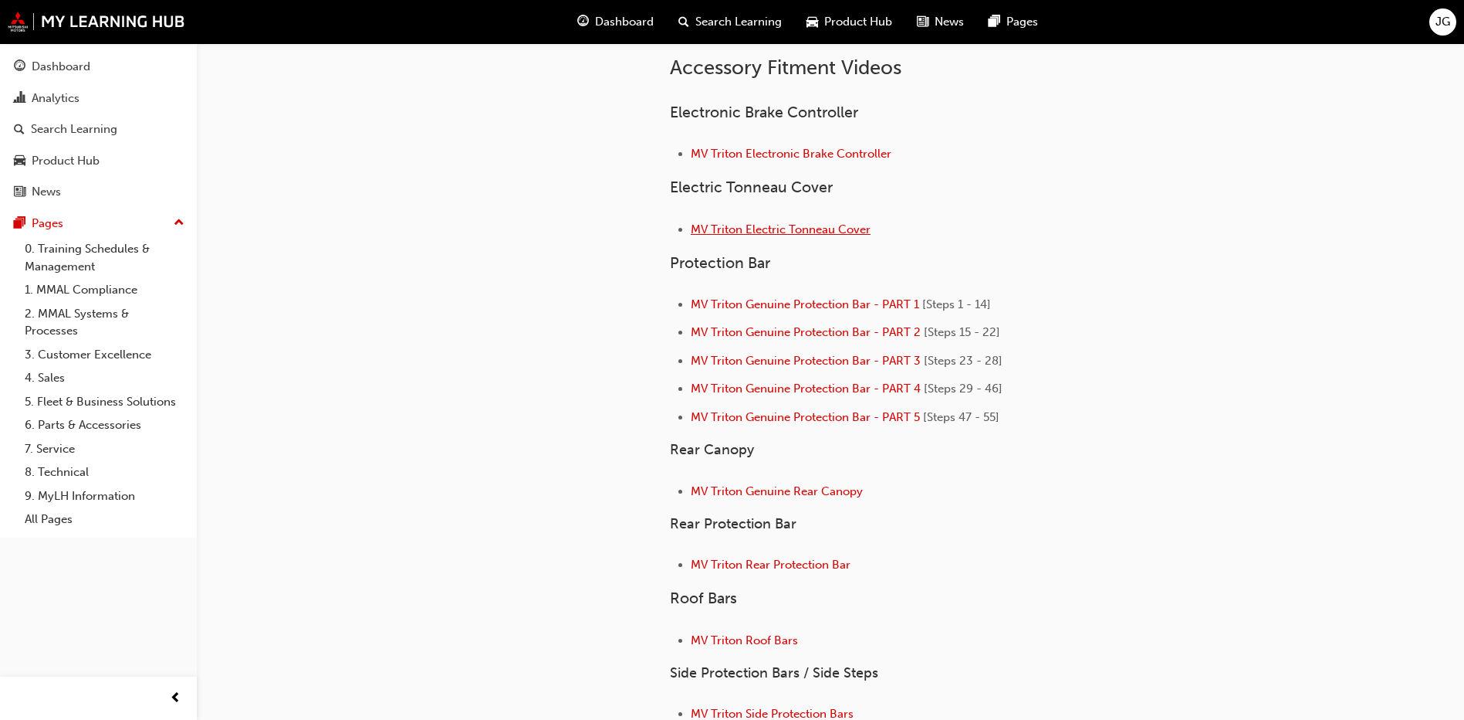
click at [807, 232] on span "MV Triton Electric Tonneau Cover" at bounding box center [781, 229] width 180 height 14
